Goal: Task Accomplishment & Management: Complete application form

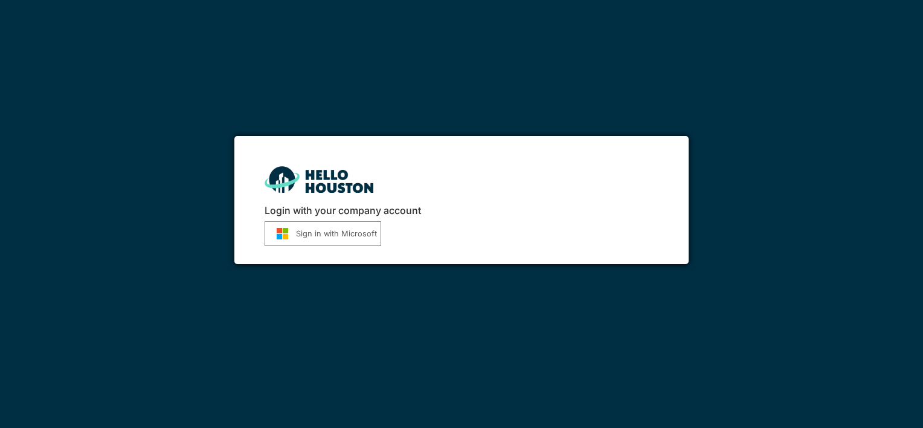
click at [533, 205] on h6 "Login with your company account" at bounding box center [461, 210] width 393 height 11
click at [483, 284] on div "Login with your company account Sign in with Microsoft" at bounding box center [461, 214] width 923 height 428
click at [356, 175] on img at bounding box center [319, 179] width 109 height 26
click at [355, 234] on button "Sign in with Microsoft" at bounding box center [323, 233] width 117 height 25
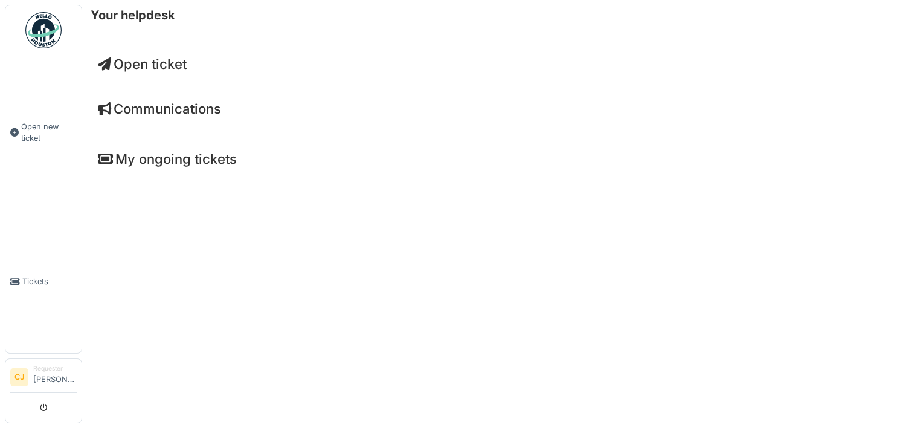
click at [165, 67] on span "Open ticket" at bounding box center [142, 64] width 89 height 16
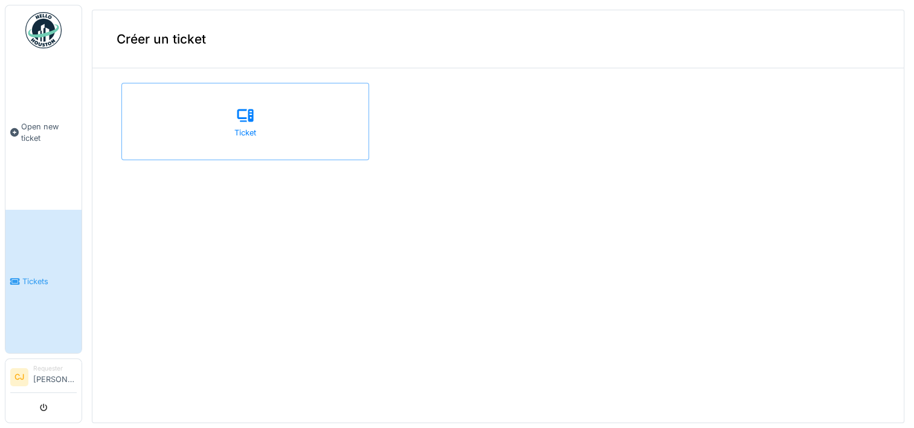
click at [163, 39] on div "Créer un ticket" at bounding box center [497, 39] width 811 height 58
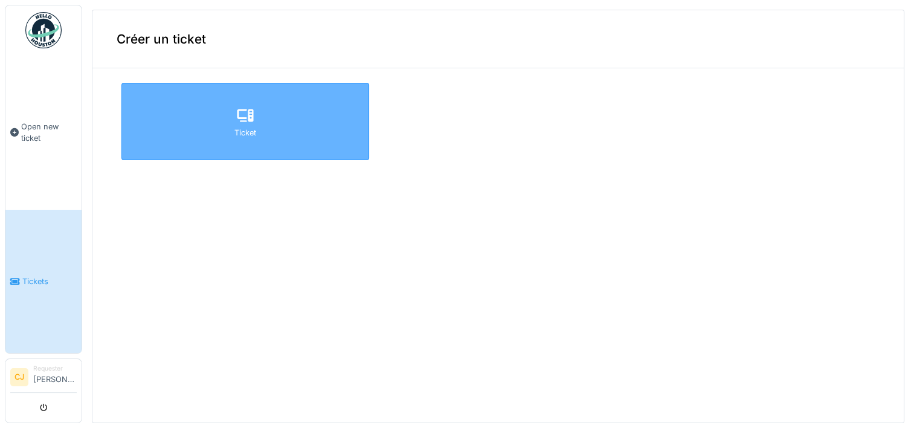
click at [201, 122] on div "Ticket" at bounding box center [245, 121] width 248 height 77
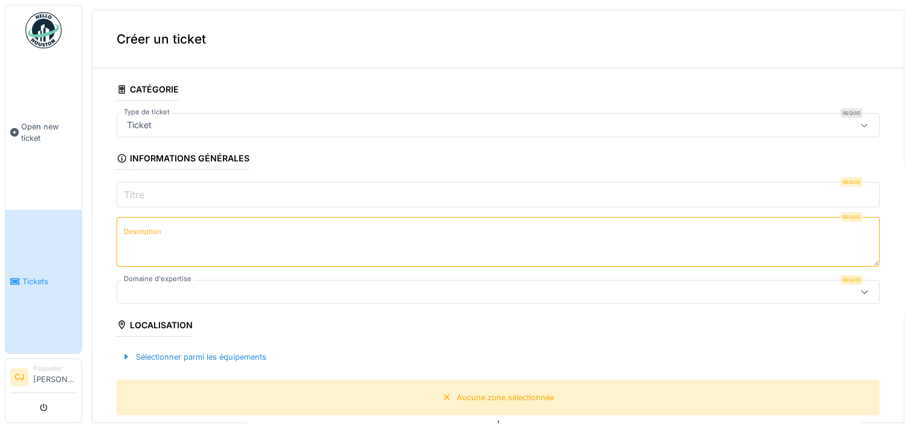
click at [173, 122] on div "Ticket" at bounding box center [456, 124] width 668 height 13
click at [860, 122] on icon at bounding box center [865, 125] width 10 height 8
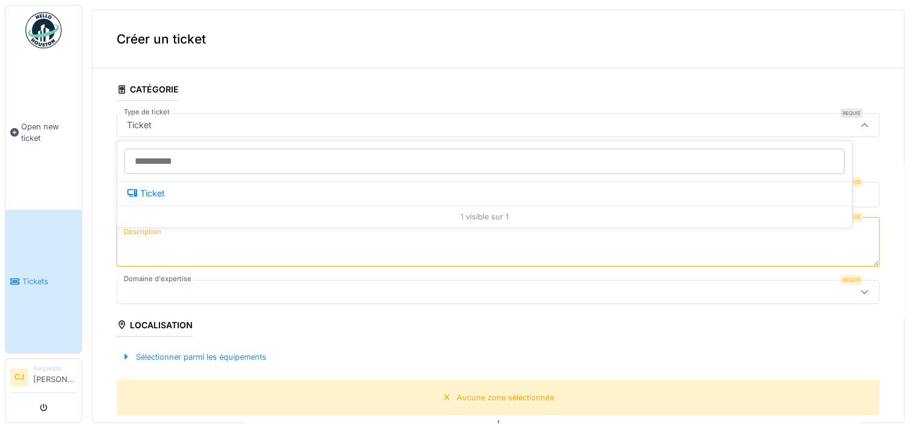
click at [860, 122] on icon at bounding box center [865, 125] width 10 height 8
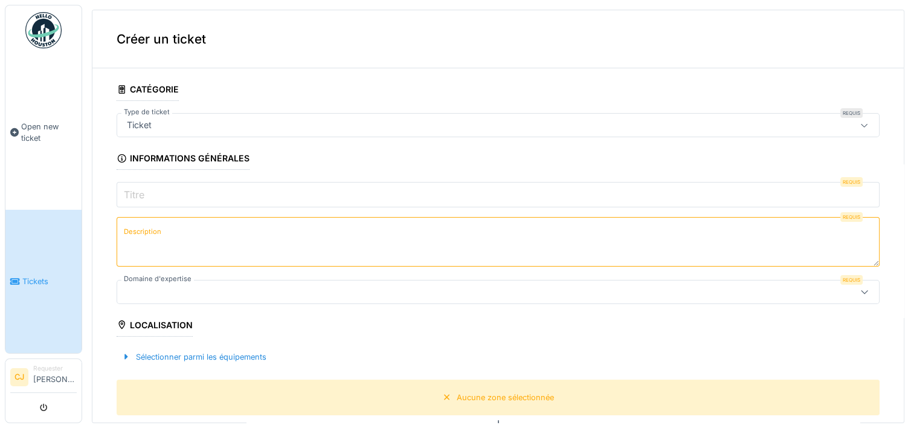
click at [175, 195] on input "Titre" at bounding box center [498, 194] width 763 height 25
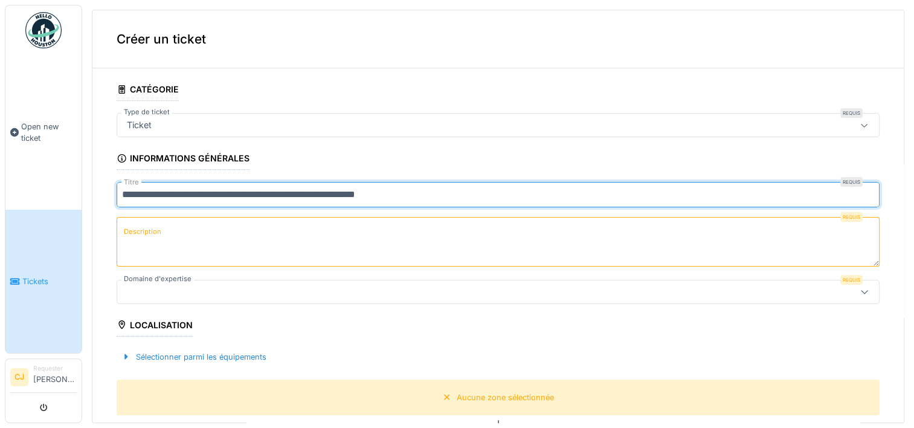
type input "**********"
click at [140, 227] on label "Description" at bounding box center [142, 231] width 42 height 15
click at [140, 227] on textarea "Description" at bounding box center [498, 242] width 763 height 50
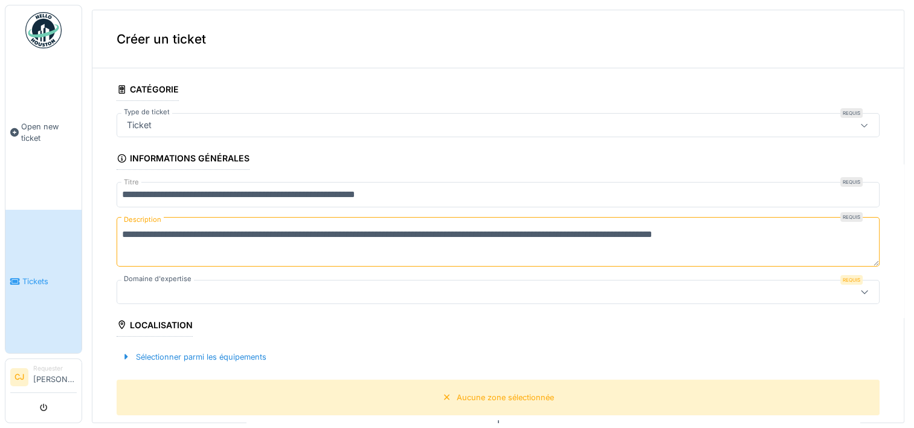
click at [860, 288] on icon at bounding box center [865, 292] width 10 height 8
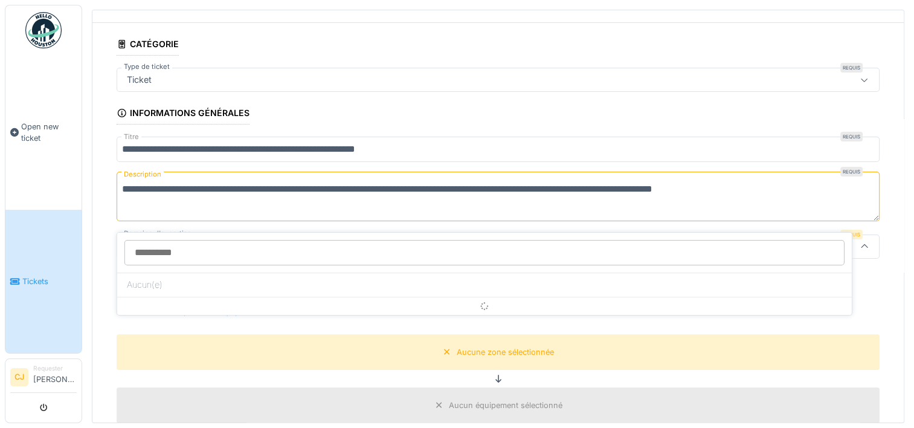
scroll to position [74, 0]
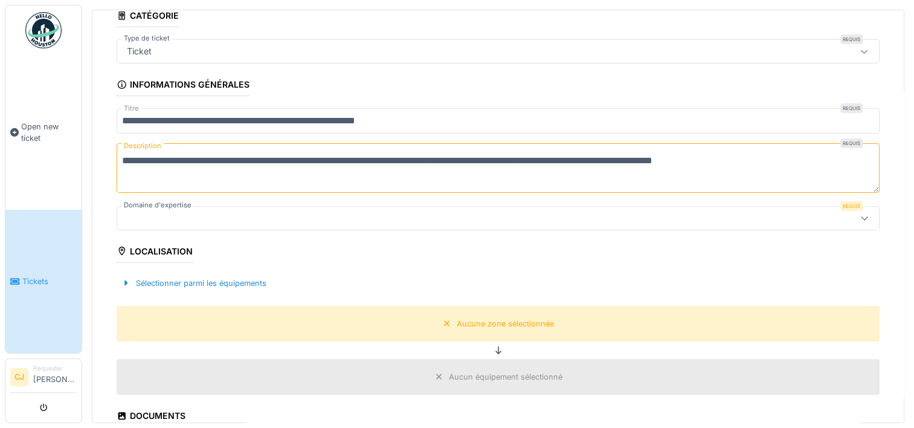
click at [375, 160] on textarea "**********" at bounding box center [498, 168] width 763 height 50
type textarea "**********"
click at [145, 211] on div at bounding box center [456, 217] width 668 height 13
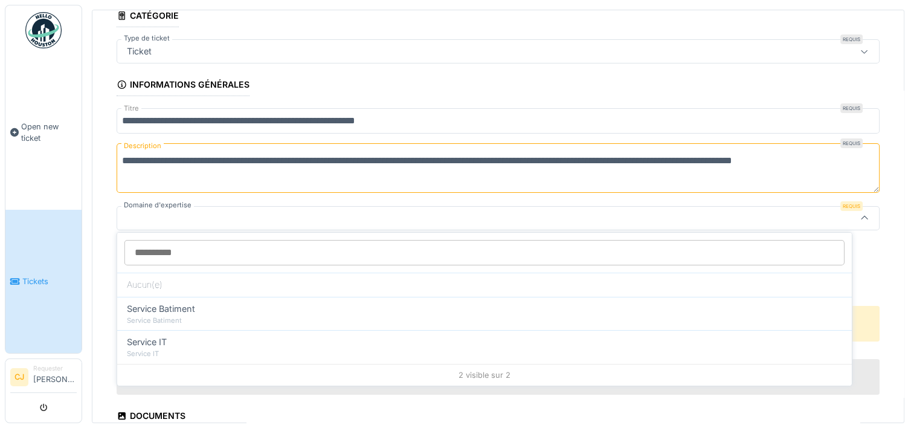
click at [861, 216] on icon at bounding box center [864, 218] width 7 height 4
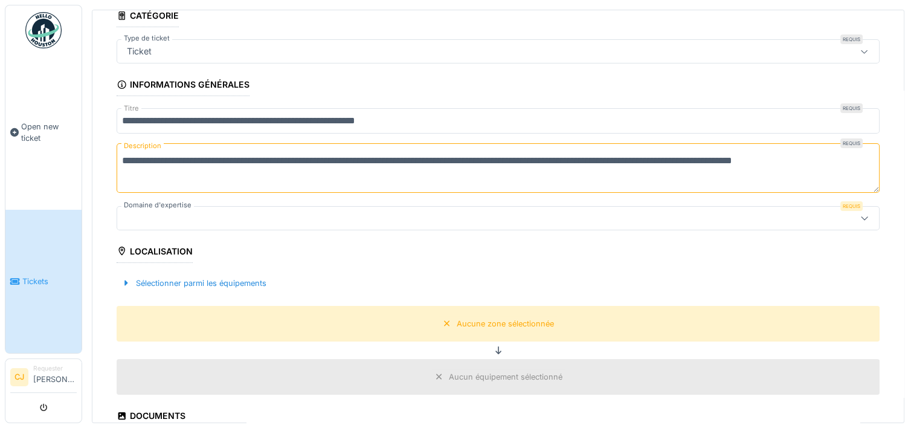
click at [861, 216] on icon at bounding box center [864, 218] width 7 height 4
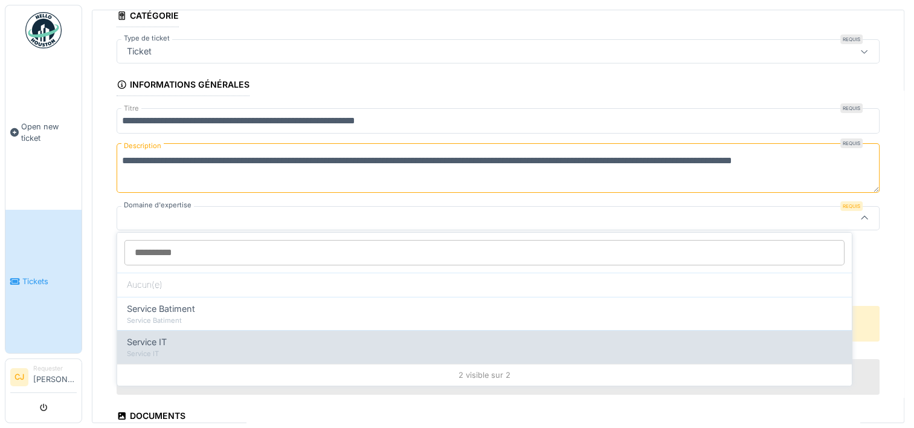
click at [159, 336] on span "Service IT" at bounding box center [147, 341] width 40 height 13
type input "***"
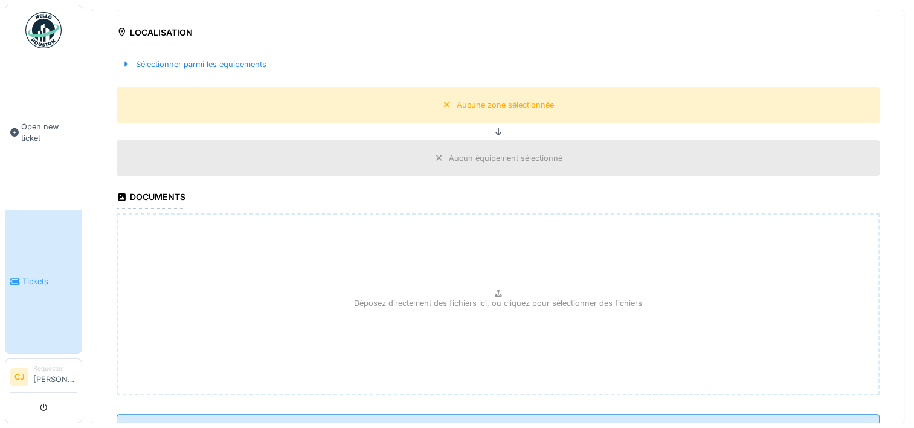
scroll to position [341, 0]
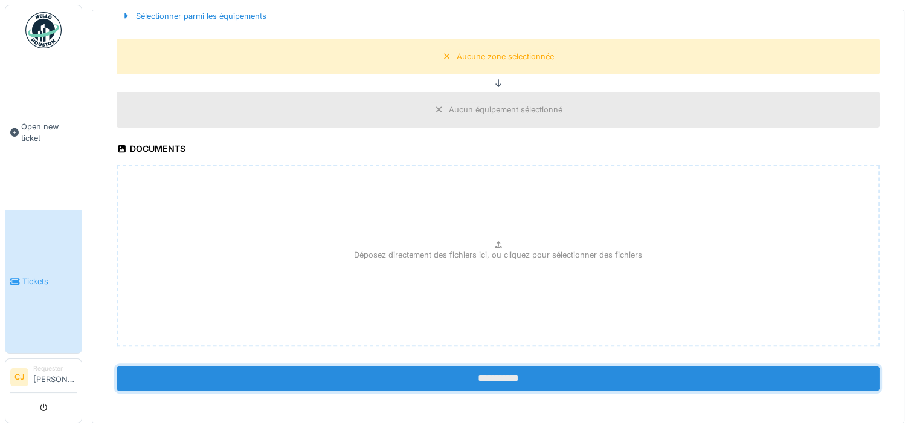
click at [492, 372] on input "**********" at bounding box center [498, 377] width 763 height 25
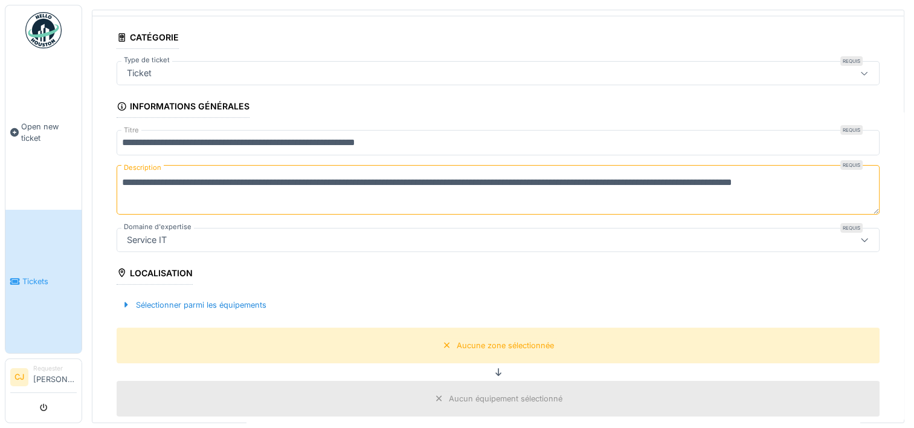
scroll to position [0, 0]
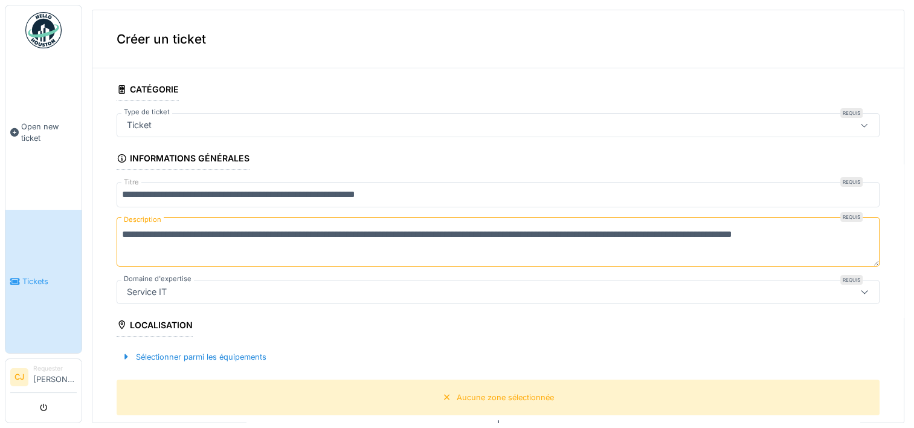
click at [210, 118] on div "Ticket" at bounding box center [456, 124] width 668 height 13
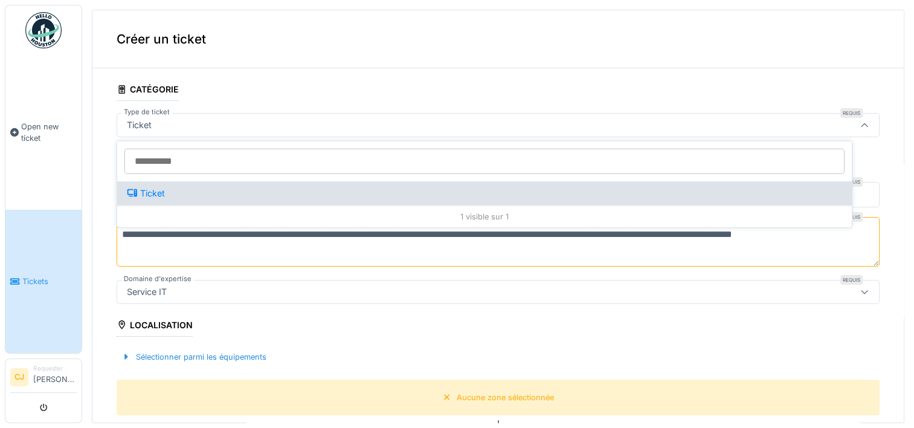
click at [130, 195] on icon at bounding box center [132, 192] width 11 height 8
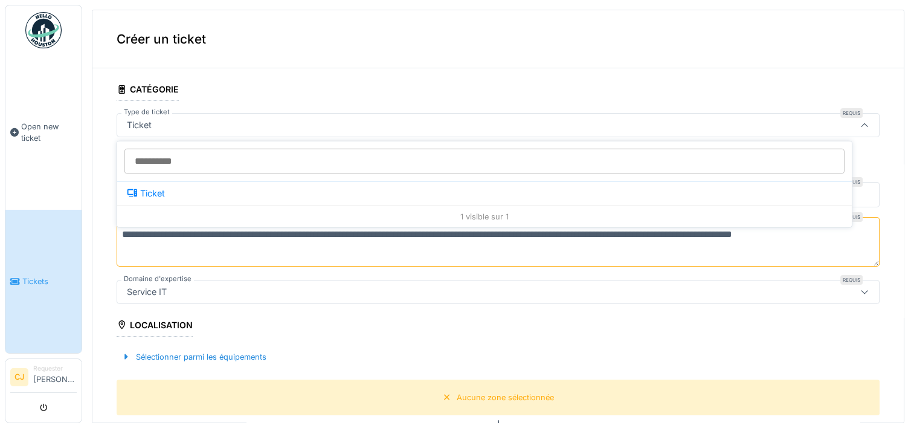
click at [153, 121] on div "Ticket" at bounding box center [139, 124] width 34 height 13
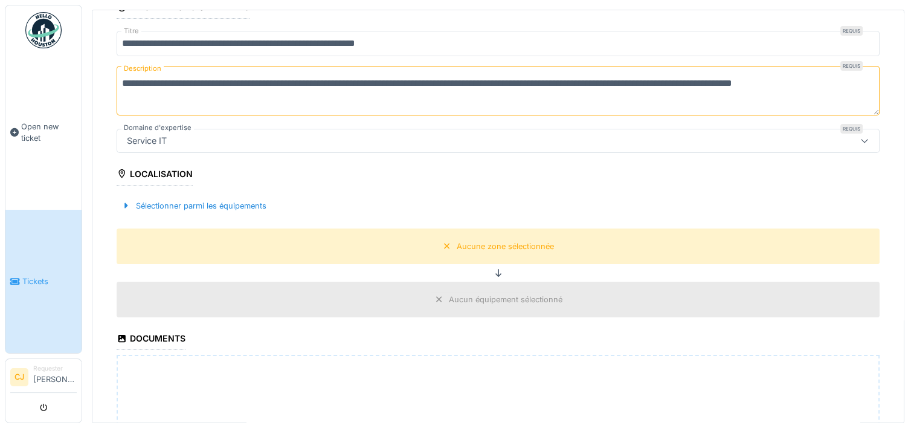
scroll to position [273, 0]
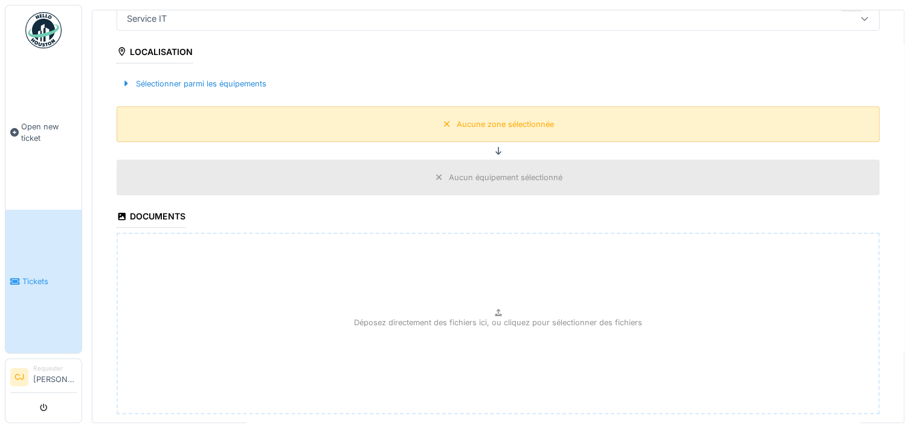
click at [406, 118] on div "Aucune zone sélectionnée" at bounding box center [498, 124] width 763 height 36
click at [468, 121] on div "Aucune zone sélectionnée" at bounding box center [505, 123] width 97 height 11
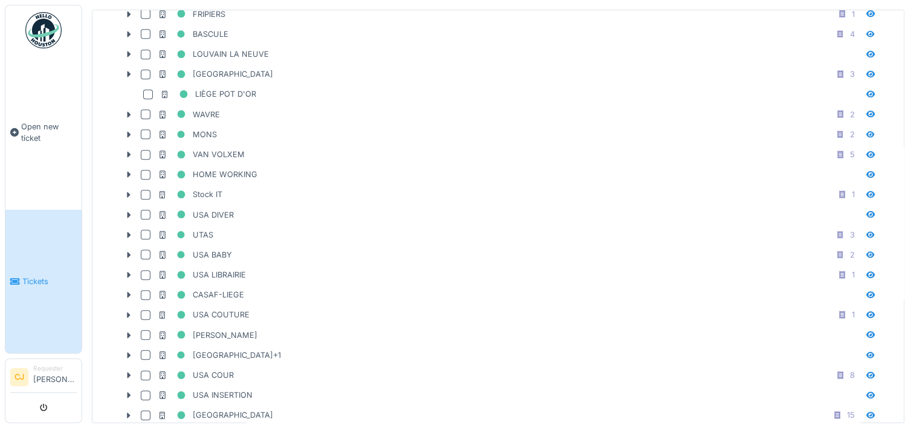
scroll to position [1095, 0]
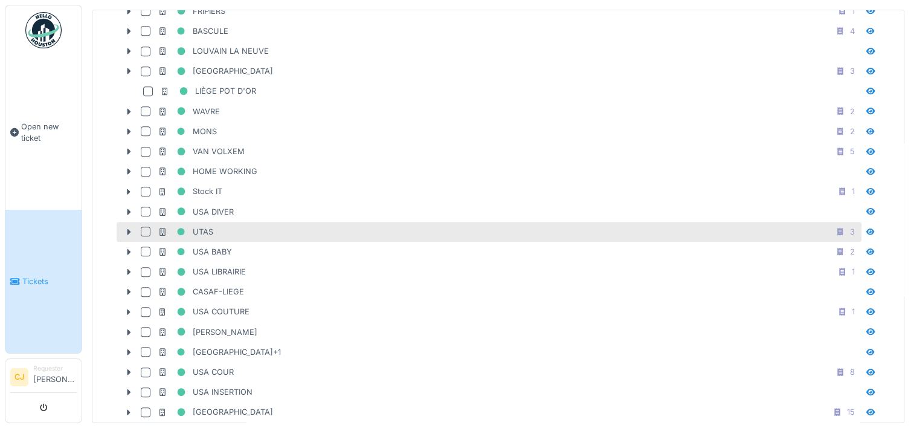
click at [156, 222] on div "UTAS 3" at bounding box center [489, 232] width 745 height 20
click at [145, 227] on div at bounding box center [146, 232] width 10 height 10
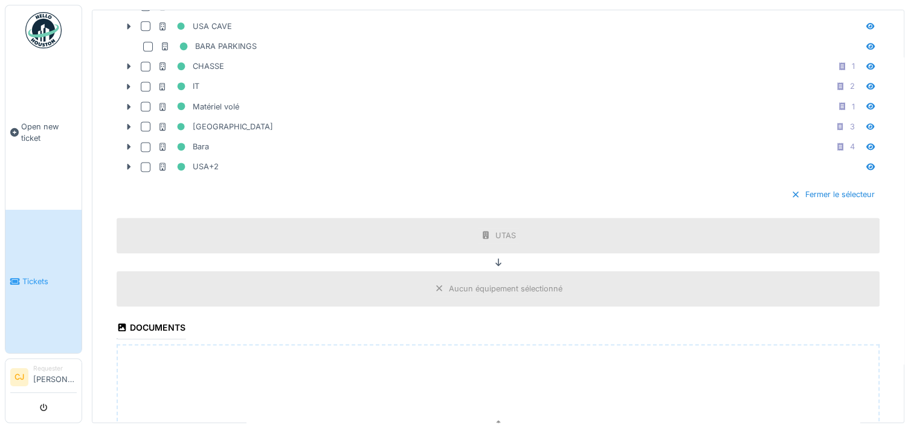
scroll to position [1803, 0]
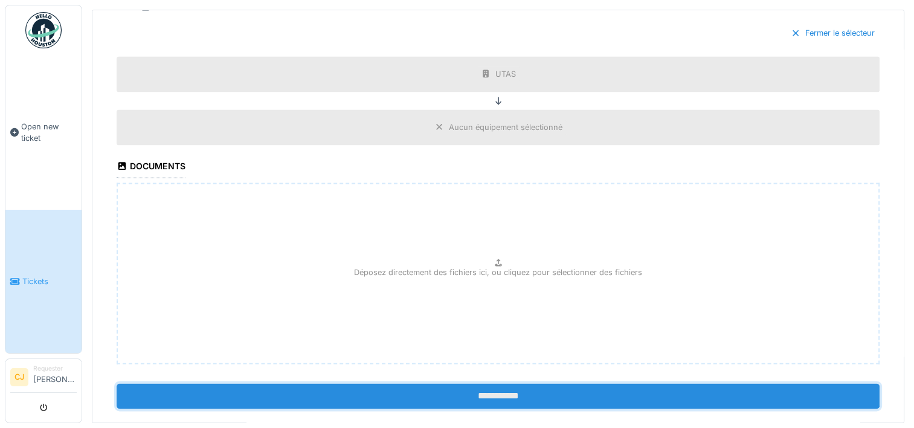
click at [439, 383] on input "**********" at bounding box center [498, 395] width 763 height 25
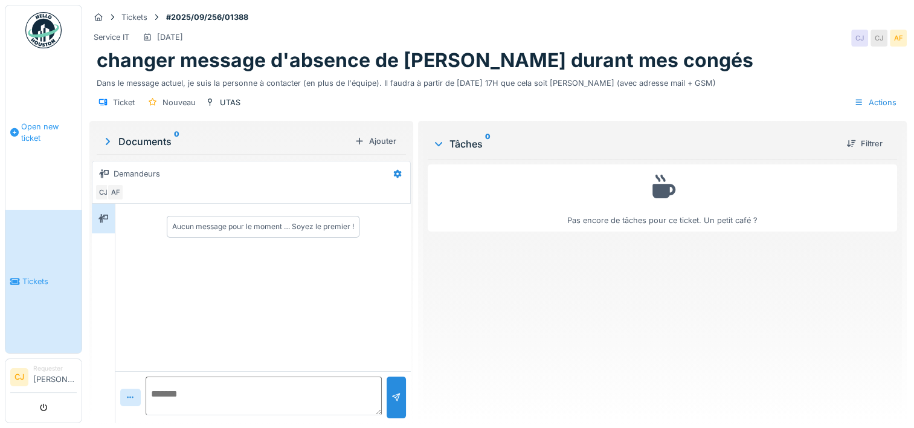
click at [33, 131] on span "Open new ticket" at bounding box center [49, 132] width 56 height 23
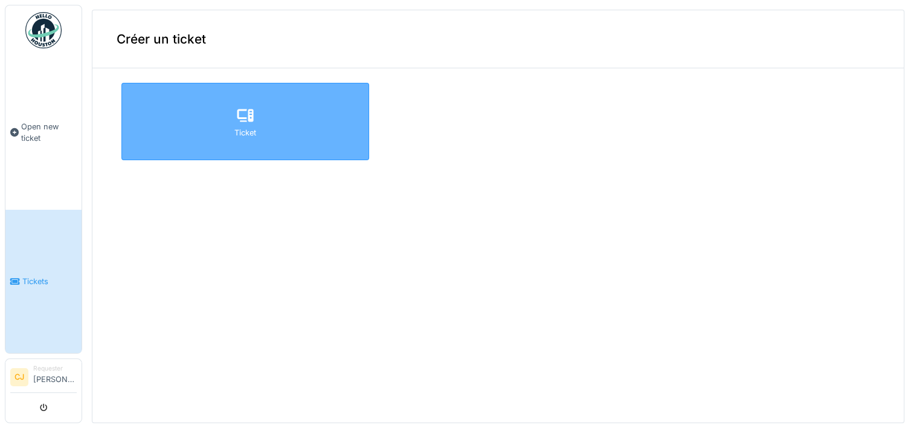
click at [156, 115] on div "Ticket" at bounding box center [245, 121] width 248 height 77
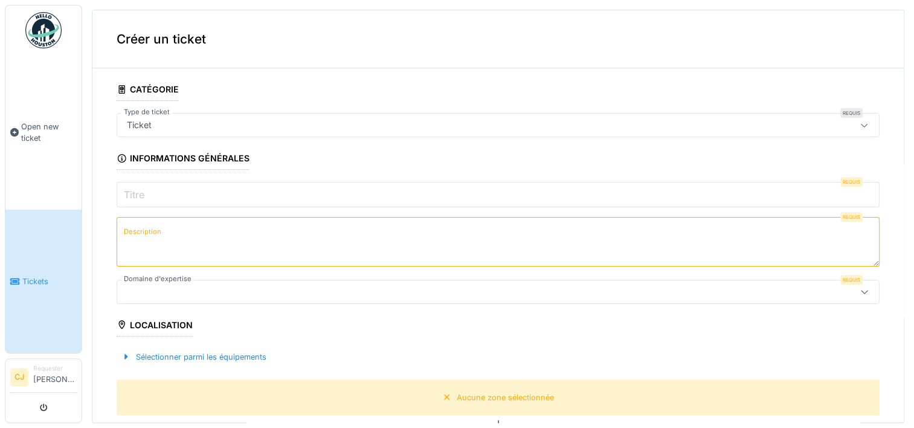
click at [36, 275] on span "Tickets" at bounding box center [49, 280] width 54 height 11
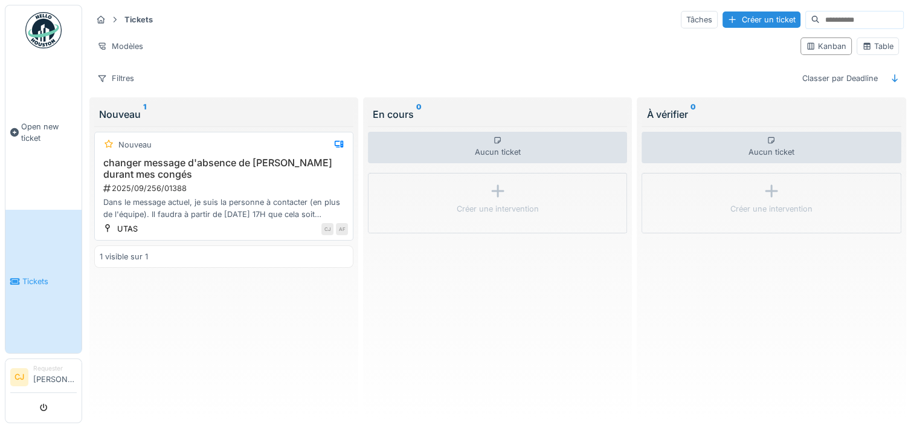
click at [152, 191] on div "2025/09/256/01388" at bounding box center [225, 187] width 246 height 11
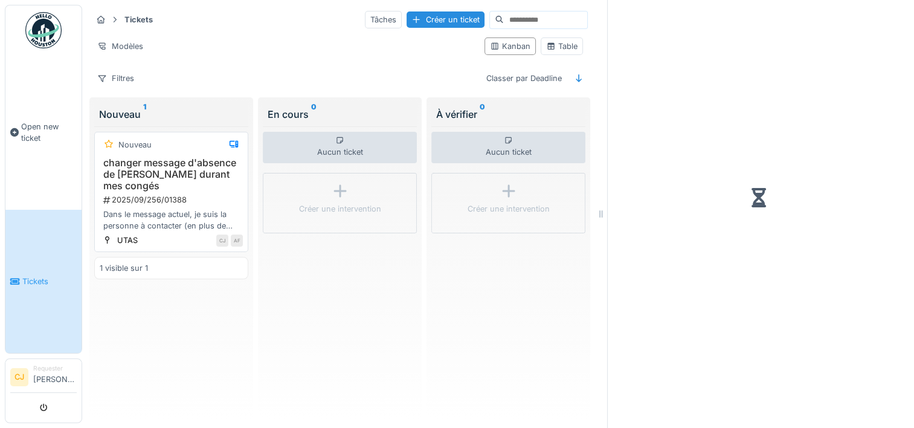
click at [152, 191] on h3 "changer message d'absence de [PERSON_NAME] durant mes congés" at bounding box center [171, 174] width 143 height 35
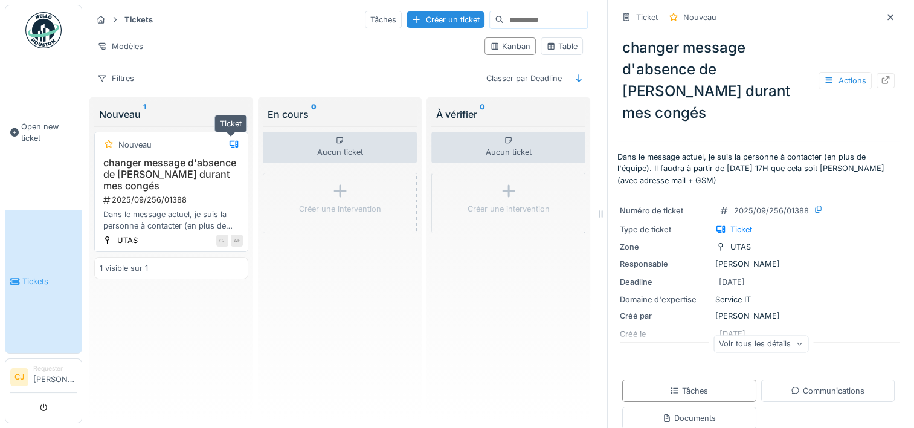
click at [231, 142] on icon at bounding box center [234, 144] width 10 height 8
click at [173, 182] on h3 "changer message d'absence de [PERSON_NAME] durant mes congés" at bounding box center [171, 174] width 143 height 35
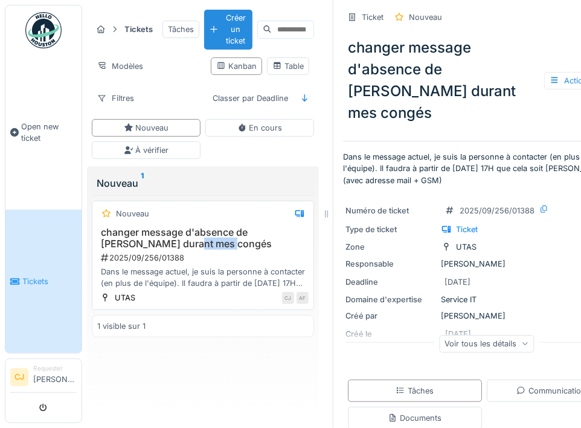
click at [172, 237] on h3 "changer message d'absence de Bertrand Lombaert durant mes congés" at bounding box center [202, 238] width 211 height 23
click at [459, 265] on div "Responsable Alexandre Farrapa" at bounding box center [484, 263] width 277 height 11
click at [463, 343] on div "Voir tous les détails" at bounding box center [486, 344] width 95 height 18
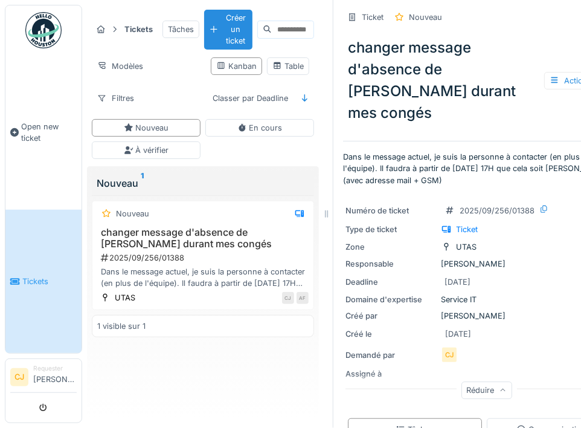
scroll to position [9, 0]
click at [429, 423] on div "Tâches" at bounding box center [415, 428] width 38 height 11
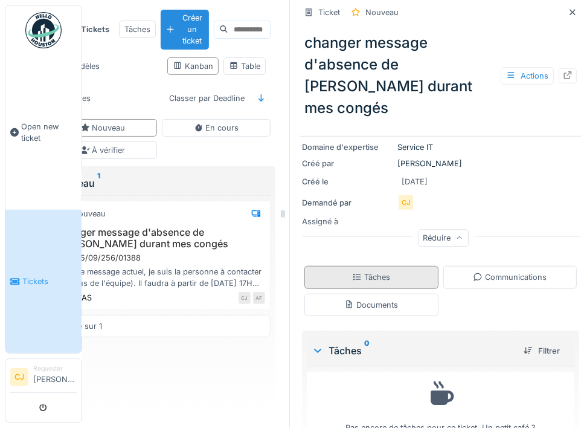
scroll to position [181, 0]
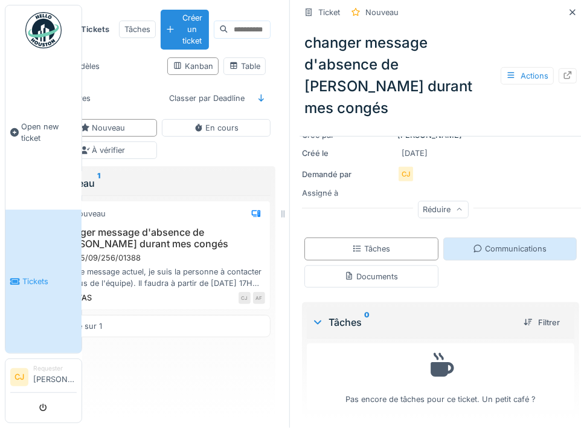
click at [472, 237] on div "Communications" at bounding box center [510, 248] width 134 height 22
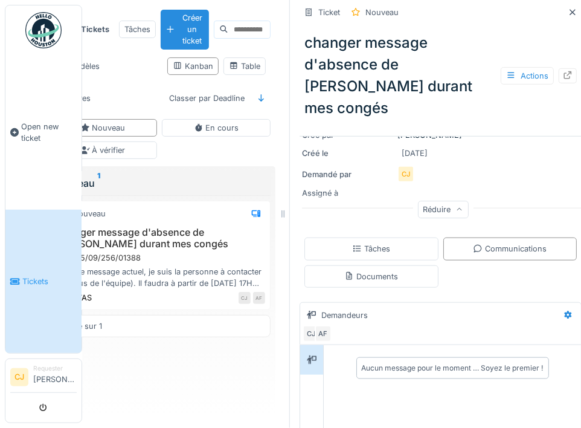
click at [382, 362] on div "Aucun message pour le moment … Soyez le premier !" at bounding box center [453, 367] width 182 height 11
click at [360, 325] on div "CJ AF" at bounding box center [438, 333] width 271 height 17
click at [362, 362] on div "Aucun message pour le moment … Soyez le premier !" at bounding box center [453, 367] width 182 height 11
click at [308, 355] on icon at bounding box center [312, 359] width 10 height 8
click at [379, 379] on div "Aucun message pour le moment … Soyez le premier !" at bounding box center [452, 415] width 257 height 140
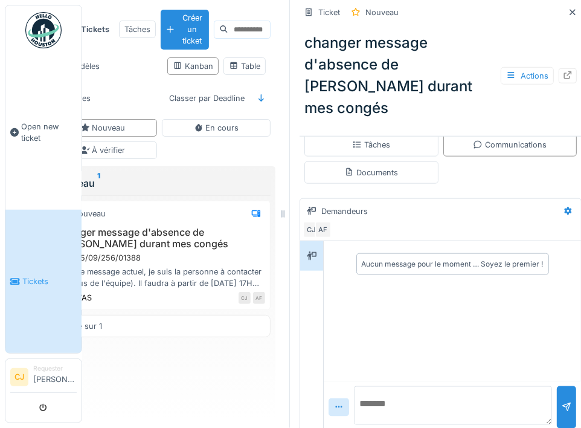
scroll to position [292, 0]
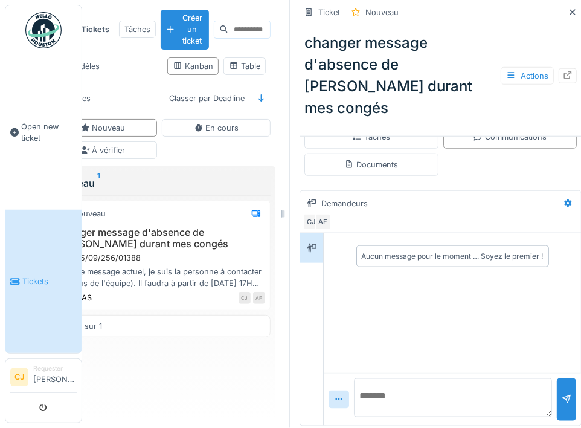
click at [372, 387] on textarea at bounding box center [453, 397] width 198 height 39
type textarea "**********"
click at [562, 393] on div at bounding box center [567, 398] width 10 height 11
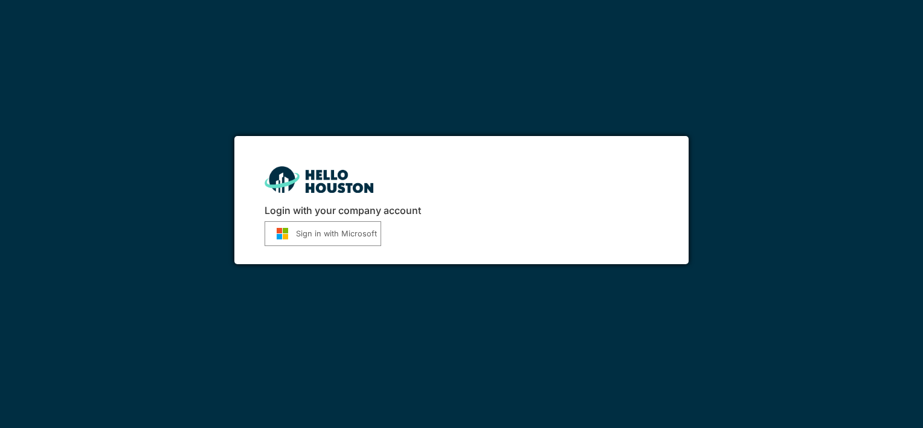
click at [297, 225] on button "Sign in with Microsoft" at bounding box center [323, 233] width 117 height 25
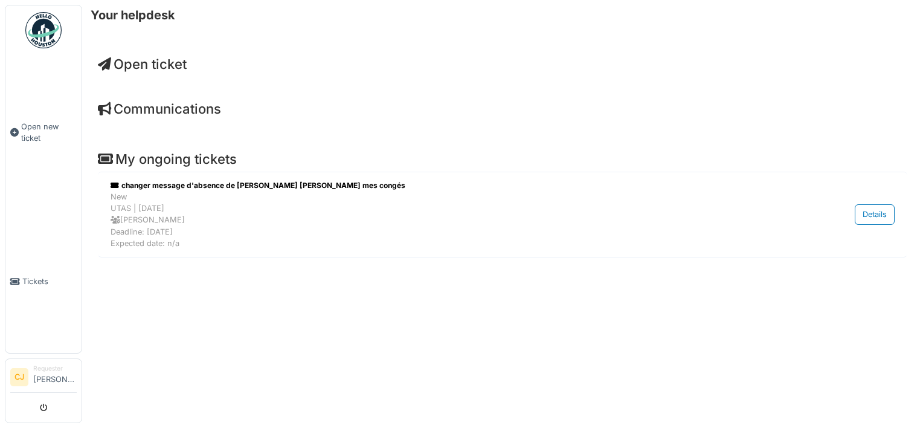
click at [182, 65] on span "Open ticket" at bounding box center [142, 64] width 89 height 16
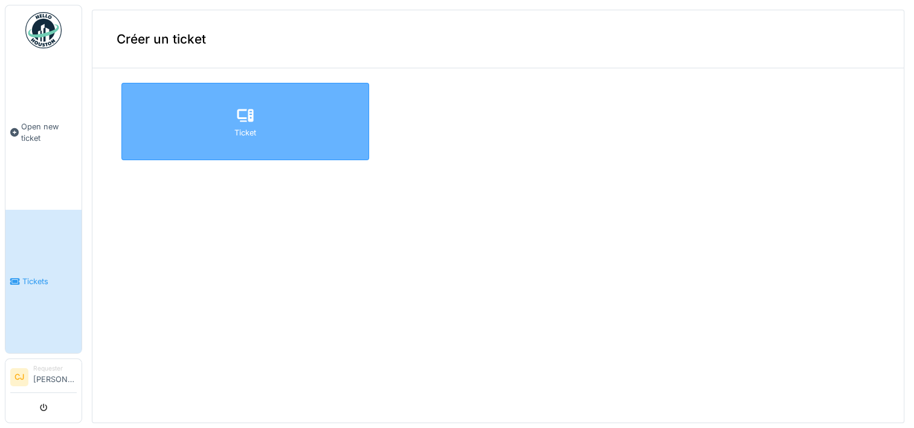
click at [193, 99] on div "Ticket" at bounding box center [245, 121] width 248 height 77
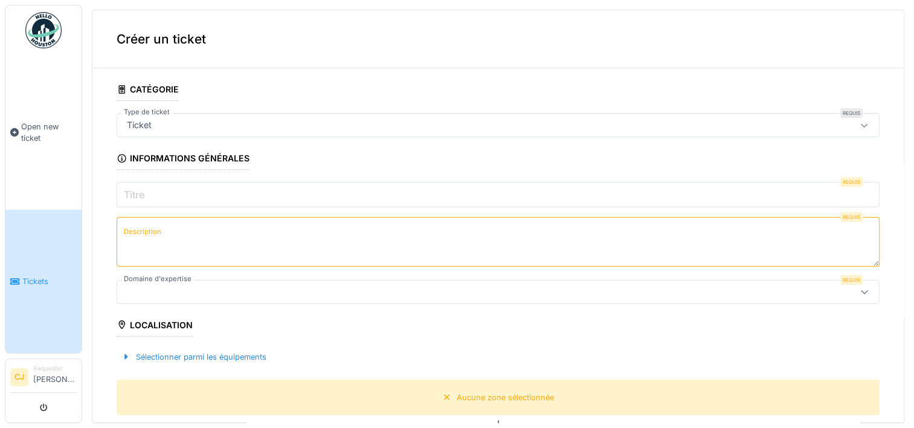
click at [144, 196] on label "Titre" at bounding box center [133, 194] width 25 height 14
click at [144, 196] on input "Titre" at bounding box center [498, 194] width 763 height 25
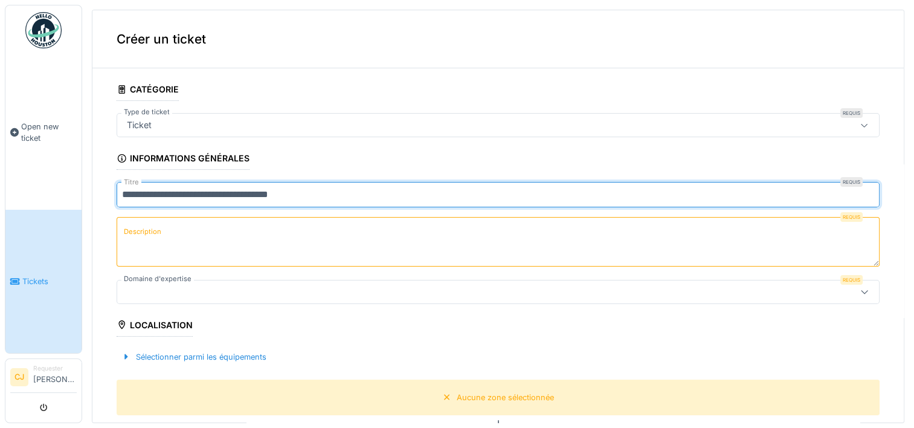
type input "**********"
click at [133, 225] on label "Description" at bounding box center [142, 231] width 42 height 15
click at [133, 225] on textarea "Description" at bounding box center [498, 242] width 763 height 50
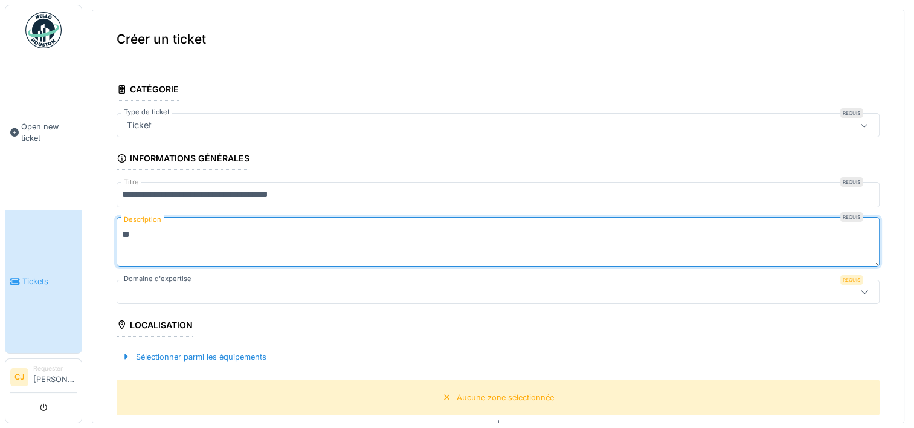
type textarea "*"
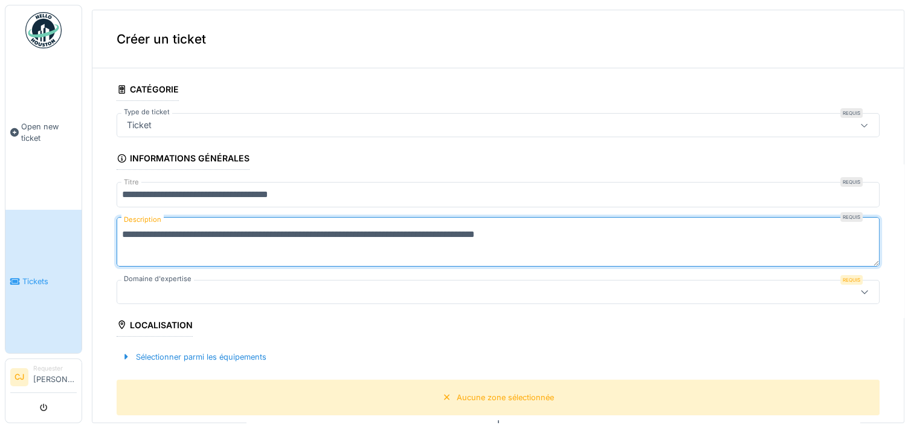
type textarea "**********"
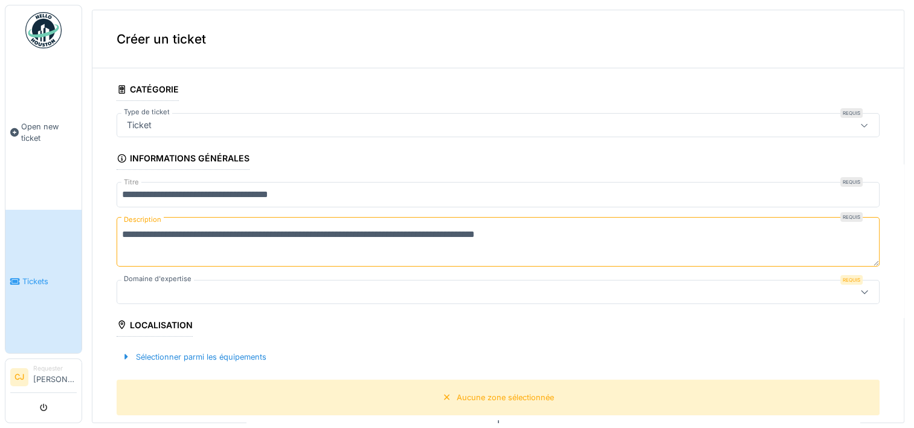
click at [861, 290] on icon at bounding box center [864, 292] width 7 height 4
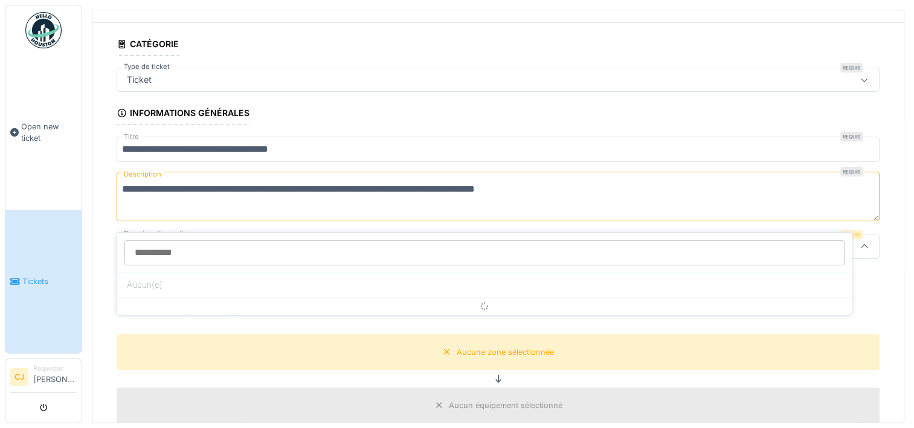
scroll to position [74, 0]
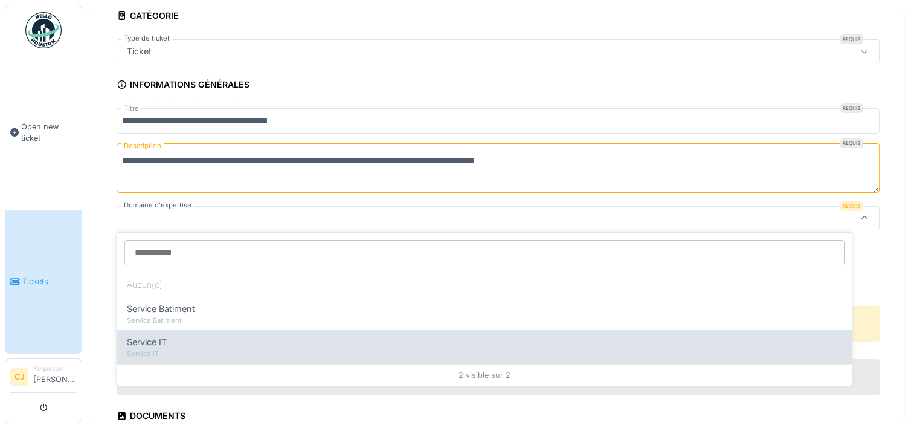
click at [159, 336] on span "Service IT" at bounding box center [147, 341] width 40 height 13
type input "***"
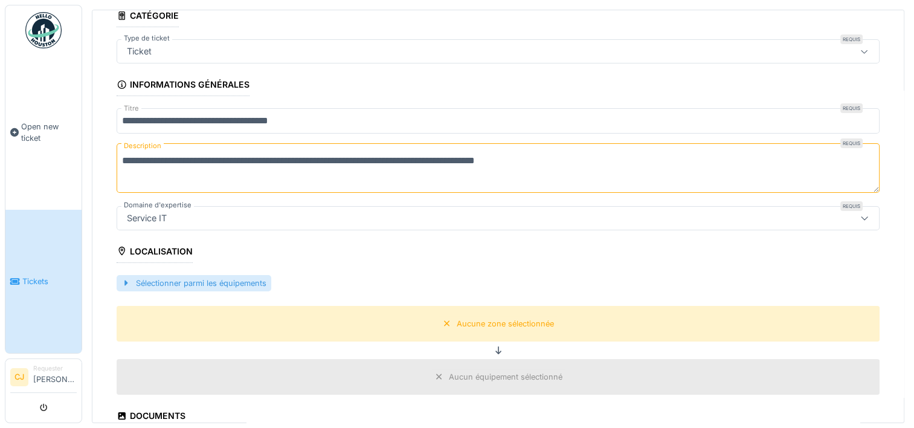
click at [145, 280] on div "Sélectionner parmi les équipements" at bounding box center [194, 283] width 155 height 16
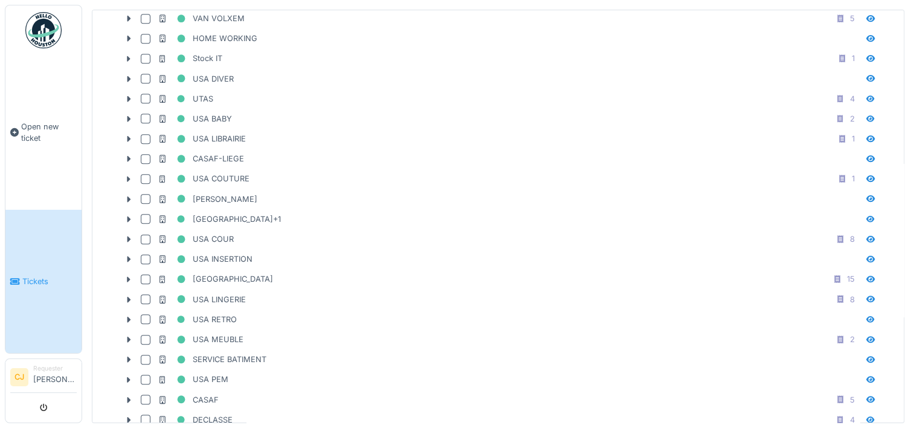
scroll to position [1223, 0]
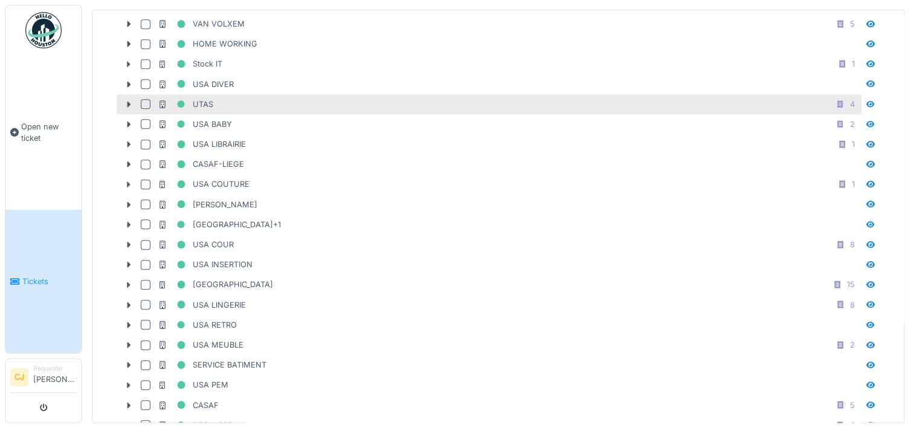
click at [208, 97] on div "UTAS" at bounding box center [186, 104] width 56 height 15
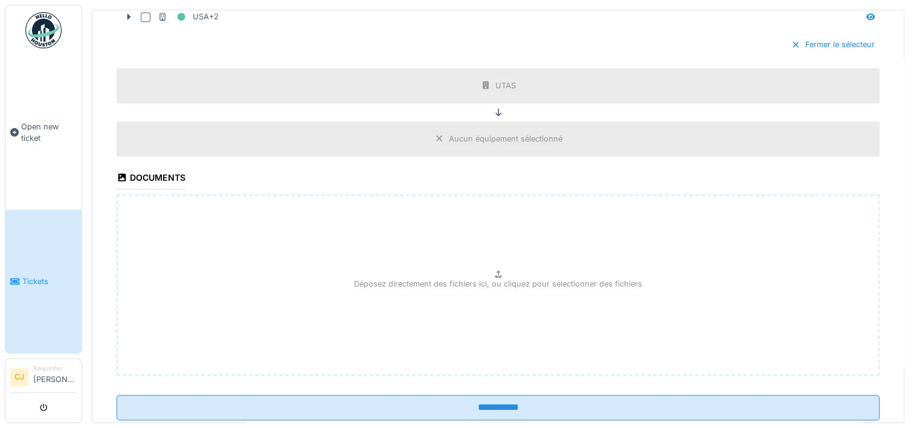
scroll to position [1803, 0]
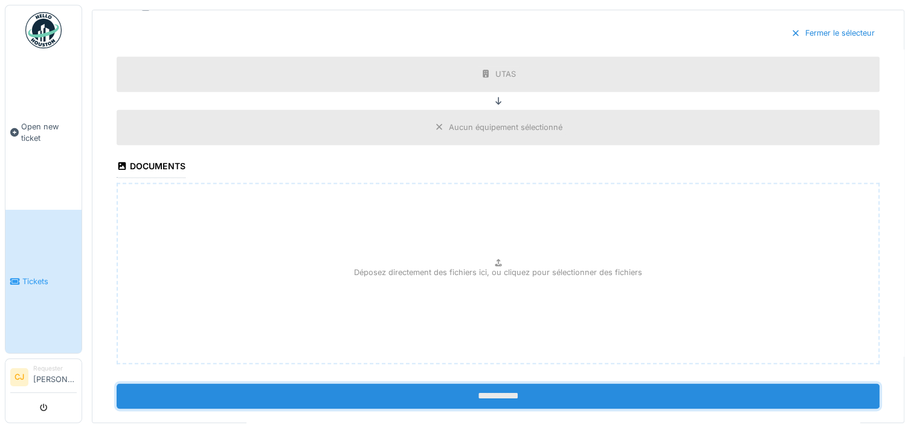
click at [668, 383] on input "**********" at bounding box center [498, 395] width 763 height 25
